Goal: Go to known website: Access a specific website the user already knows

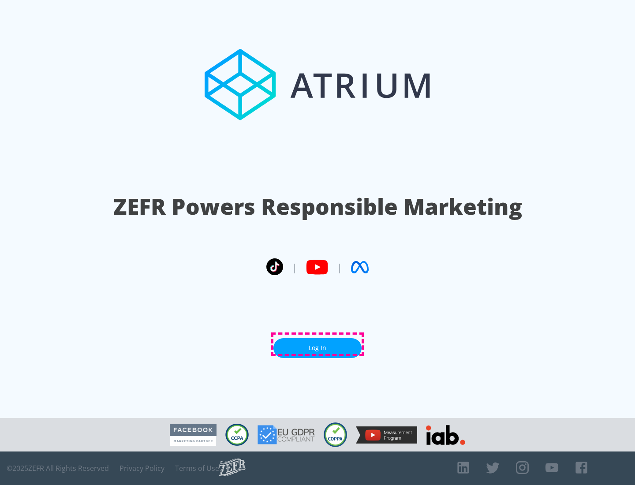
click at [317, 344] on link "Log In" at bounding box center [317, 348] width 88 height 20
